Goal: Task Accomplishment & Management: Manage account settings

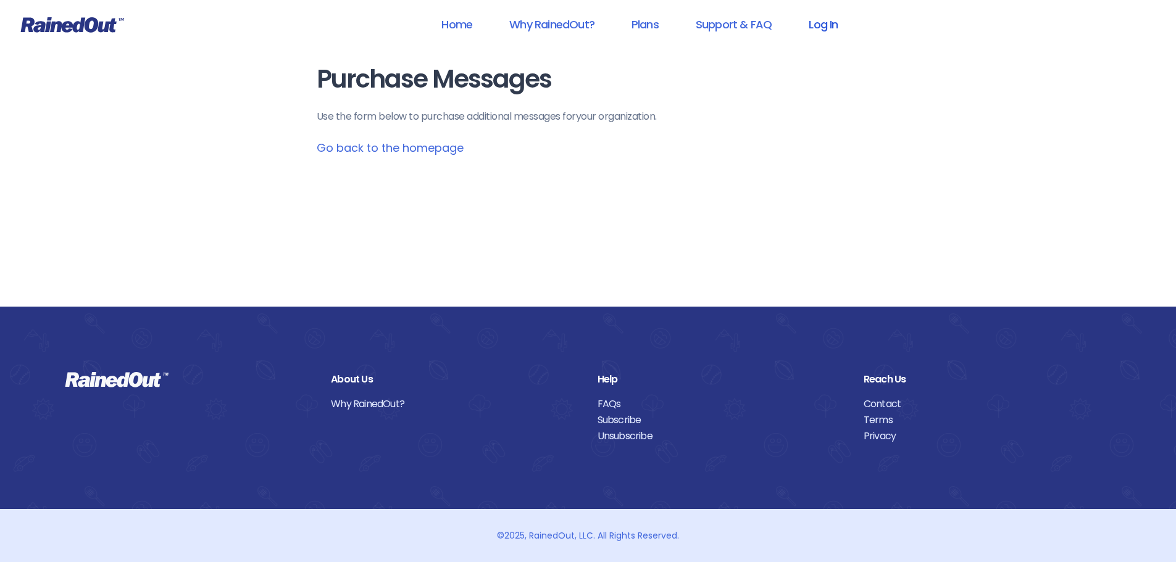
click at [832, 22] on link "Log In" at bounding box center [823, 24] width 61 height 28
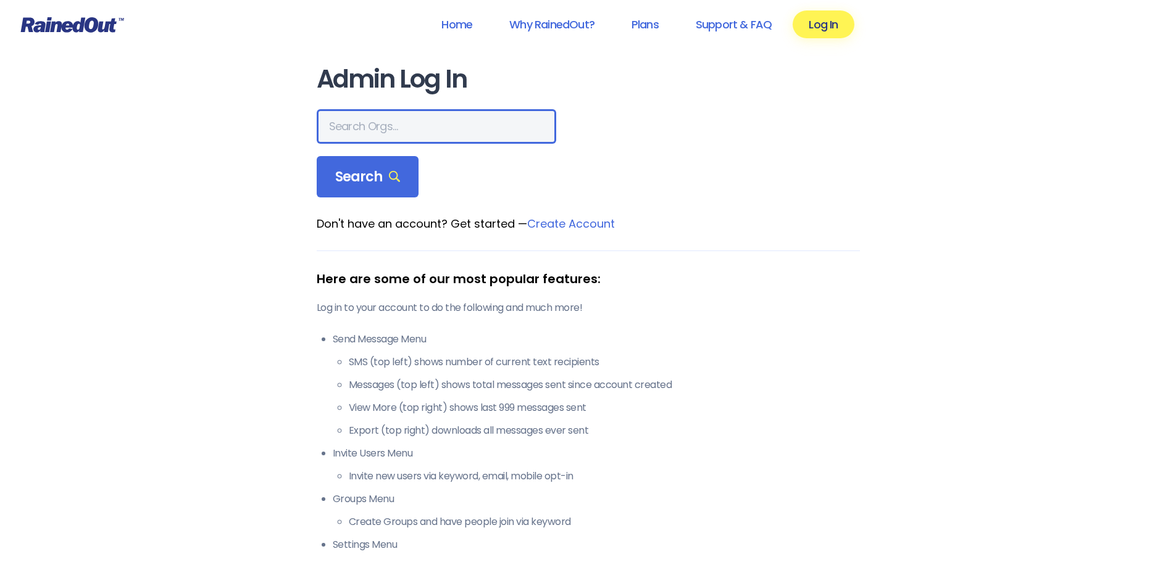
click at [389, 121] on input "text" at bounding box center [437, 126] width 240 height 35
click at [388, 119] on input "text" at bounding box center [437, 126] width 240 height 35
type input "Rougarou fest"
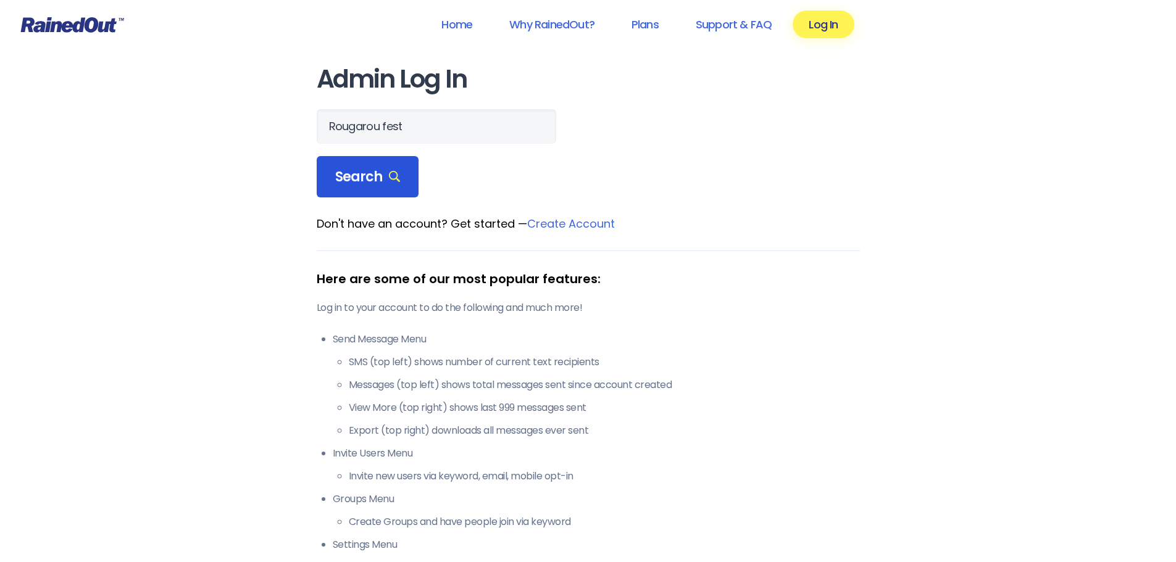
click at [396, 167] on div "Search" at bounding box center [368, 177] width 102 height 42
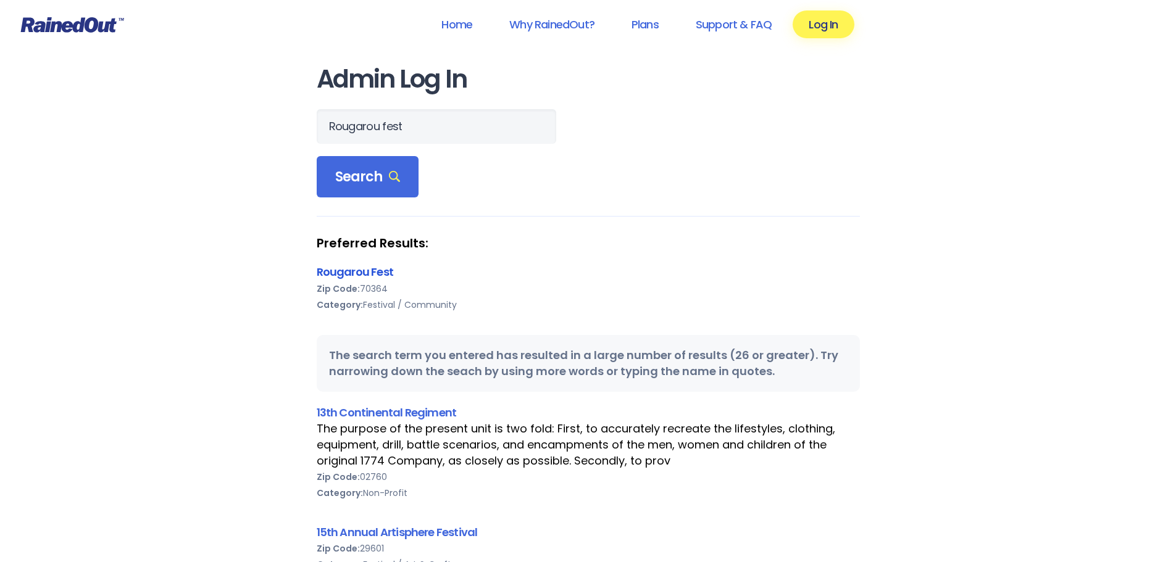
click at [375, 274] on link "Rougarou Fest" at bounding box center [355, 271] width 77 height 15
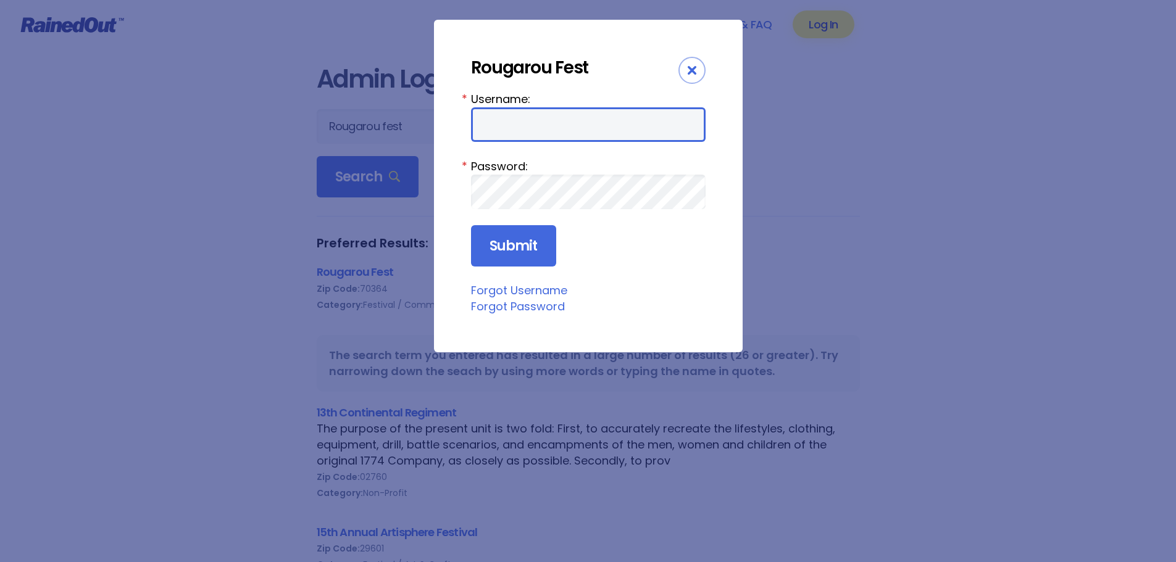
click at [613, 117] on input "Username:" at bounding box center [588, 124] width 235 height 35
click at [591, 36] on div "Rougarou Fest Username: * Password: * Submit Forgot Username Forgot Password" at bounding box center [588, 186] width 309 height 333
click at [583, 128] on input "Username:" at bounding box center [588, 124] width 235 height 35
click at [658, 122] on input "Username:" at bounding box center [588, 124] width 235 height 35
